Goal: Information Seeking & Learning: Learn about a topic

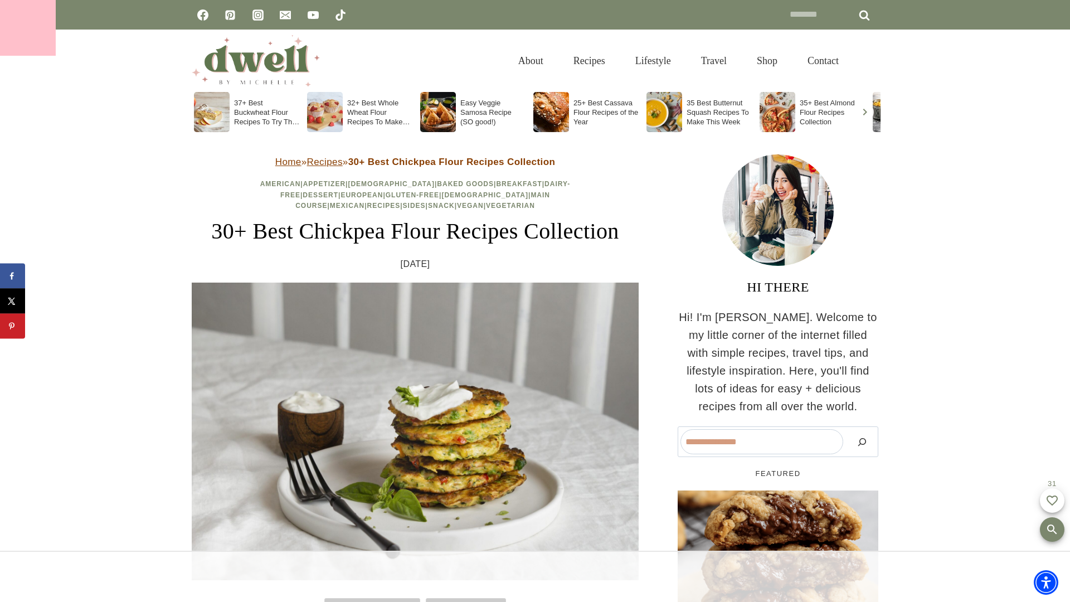
click at [28, 28] on div at bounding box center [28, 28] width 56 height 56
